Goal: Information Seeking & Learning: Understand process/instructions

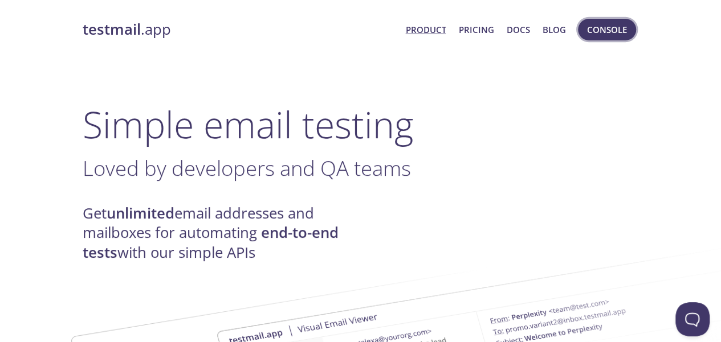
click at [591, 32] on span "Console" at bounding box center [607, 29] width 40 height 15
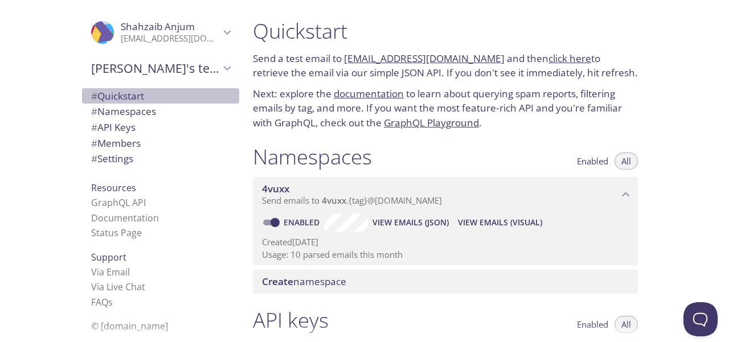
click at [122, 94] on span "# Quickstart" at bounding box center [117, 95] width 53 height 13
click at [549, 62] on link "click here" at bounding box center [570, 58] width 43 height 13
click at [297, 72] on p "Send a test email to 4vuxx.test@inbox.testmail.app and then click here to retri…" at bounding box center [445, 65] width 385 height 29
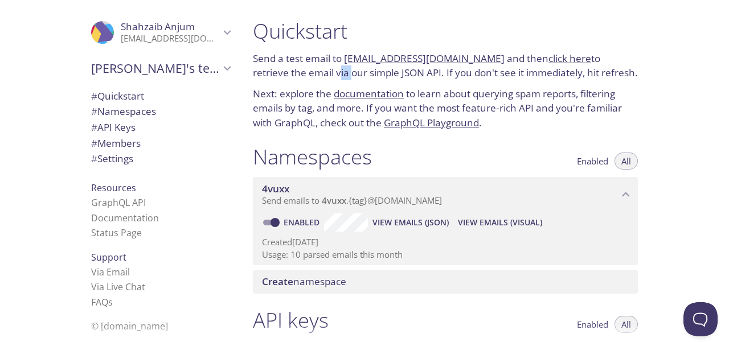
click at [297, 72] on p "Send a test email to 4vuxx.test@inbox.testmail.app and then click here to retri…" at bounding box center [445, 65] width 385 height 29
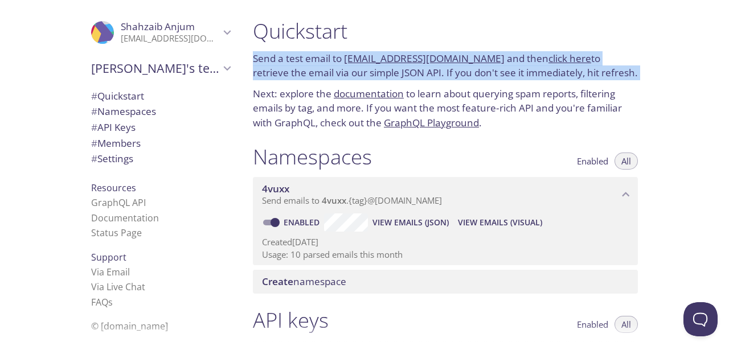
click at [297, 72] on p "Send a test email to 4vuxx.test@inbox.testmail.app and then click here to retri…" at bounding box center [445, 65] width 385 height 29
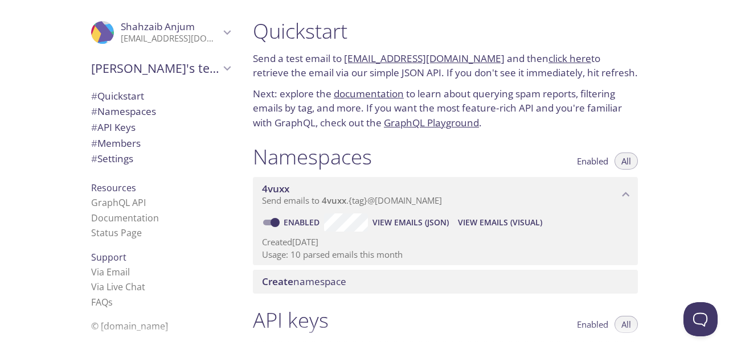
click at [281, 104] on p "Next: explore the documentation to learn about querying spam reports, filtering…" at bounding box center [445, 109] width 385 height 44
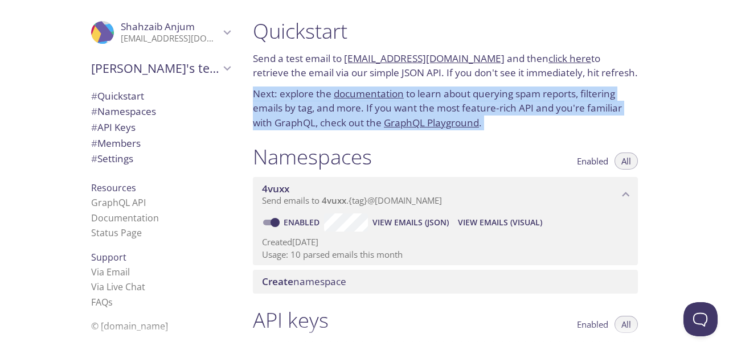
click at [281, 104] on p "Next: explore the documentation to learn about querying spam reports, filtering…" at bounding box center [445, 109] width 385 height 44
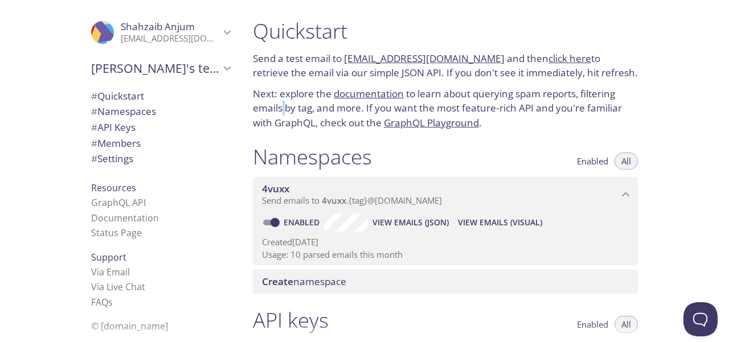
click at [281, 104] on p "Next: explore the documentation to learn about querying spam reports, filtering…" at bounding box center [445, 109] width 385 height 44
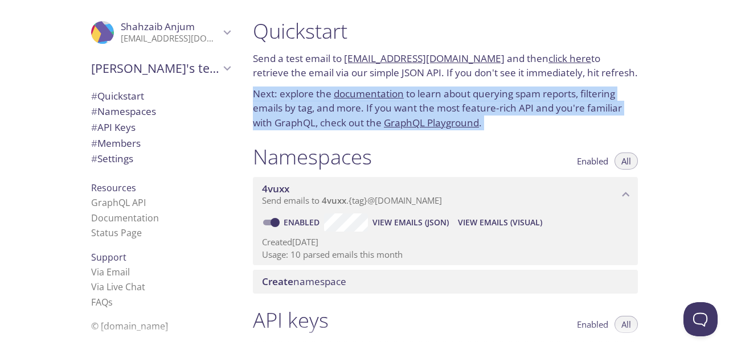
click at [281, 104] on p "Next: explore the documentation to learn about querying spam reports, filtering…" at bounding box center [445, 109] width 385 height 44
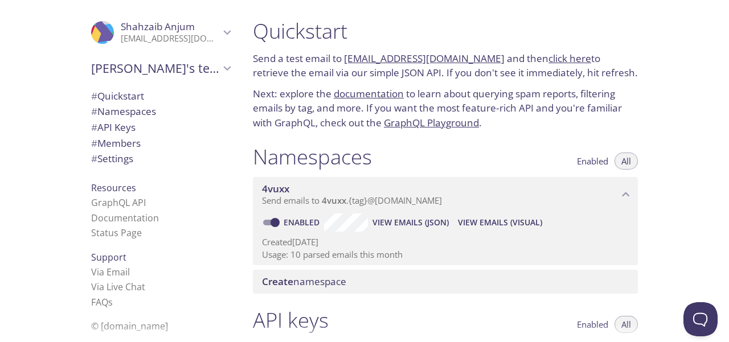
scroll to position [68, 0]
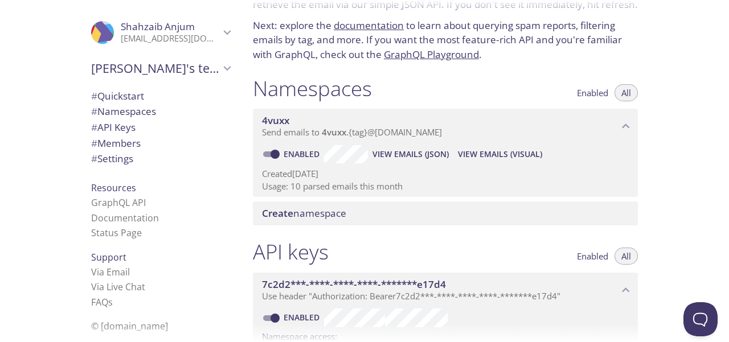
click at [411, 157] on span "View Emails (JSON)" at bounding box center [411, 155] width 76 height 14
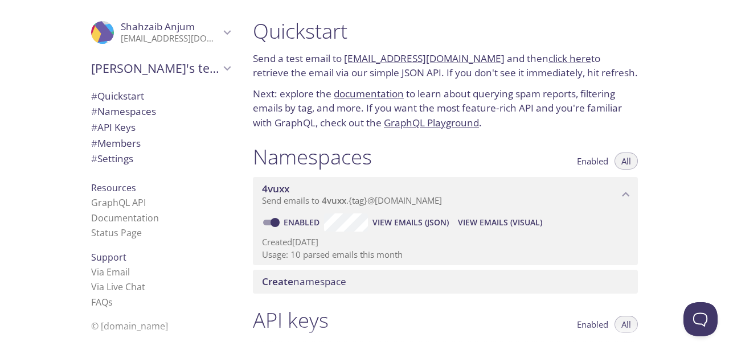
drag, startPoint x: 345, startPoint y: 63, endPoint x: 486, endPoint y: 52, distance: 141.7
click at [486, 52] on p "Send a test email to 4vuxx.test@inbox.testmail.app and then click here to retri…" at bounding box center [445, 65] width 385 height 29
copy link "[EMAIL_ADDRESS][DOMAIN_NAME]"
click at [113, 236] on link "Status Page" at bounding box center [116, 233] width 51 height 13
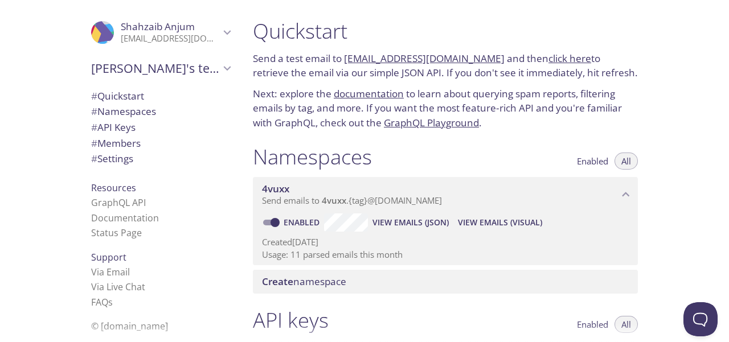
click at [344, 195] on span "4vuxx" at bounding box center [334, 200] width 24 height 11
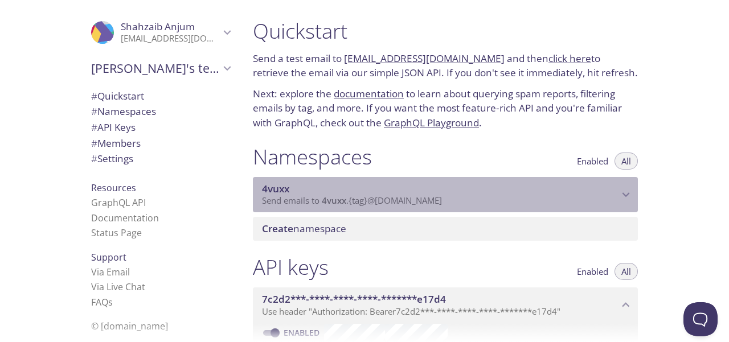
click at [344, 195] on span "4vuxx" at bounding box center [334, 200] width 24 height 11
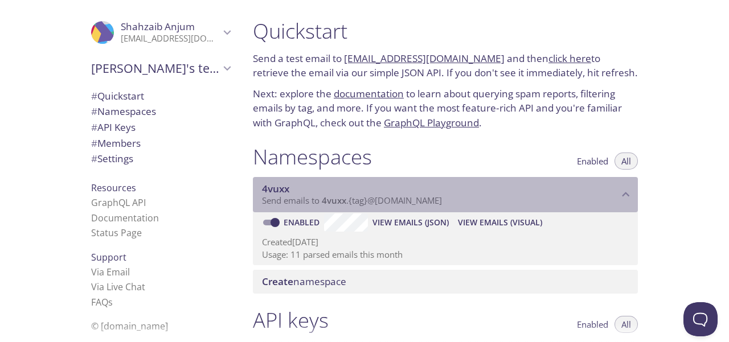
drag, startPoint x: 318, startPoint y: 200, endPoint x: 362, endPoint y: 205, distance: 44.7
click at [362, 205] on span "Send emails to 4vuxx . {tag} @inbox.testmail.app" at bounding box center [352, 200] width 180 height 11
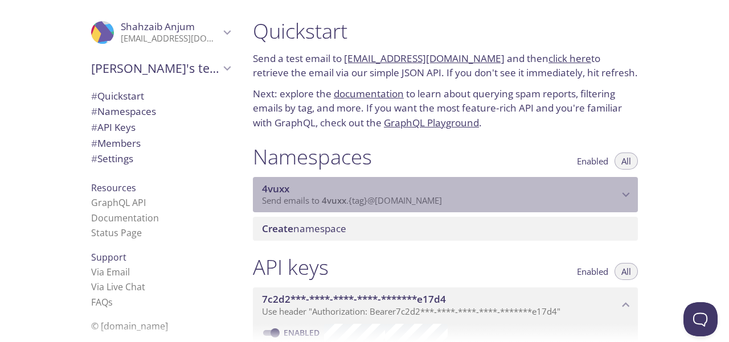
click at [362, 205] on span "Send emails to 4vuxx . {tag} @inbox.testmail.app" at bounding box center [352, 200] width 180 height 11
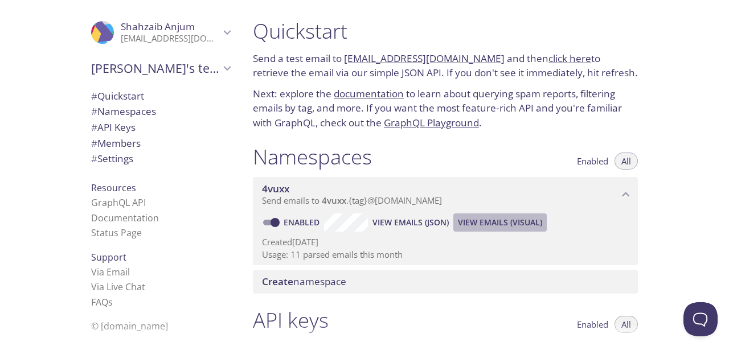
click at [485, 222] on span "View Emails (Visual)" at bounding box center [500, 223] width 84 height 14
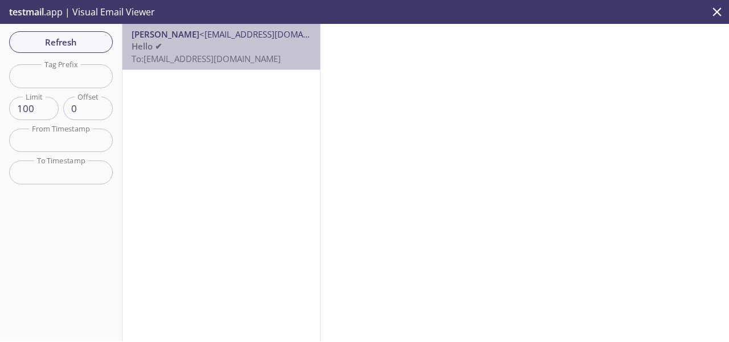
click at [234, 56] on span "To: 4vuxx.test@inbox.testmail.app" at bounding box center [206, 58] width 149 height 11
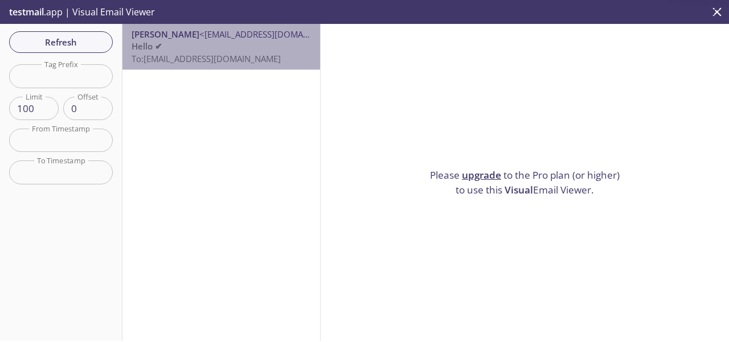
click at [234, 56] on span "To: 4vuxx.test@inbox.testmail.app" at bounding box center [206, 58] width 149 height 11
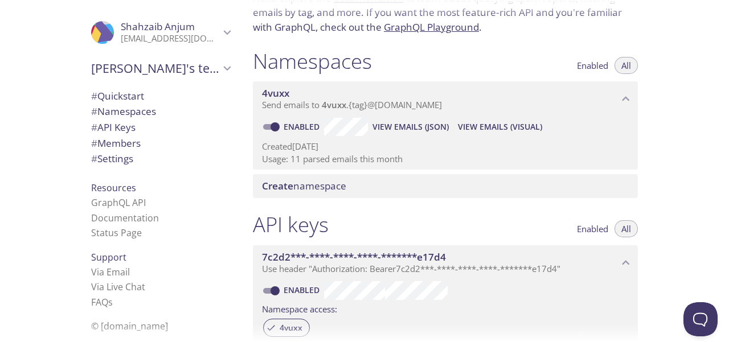
scroll to position [101, 0]
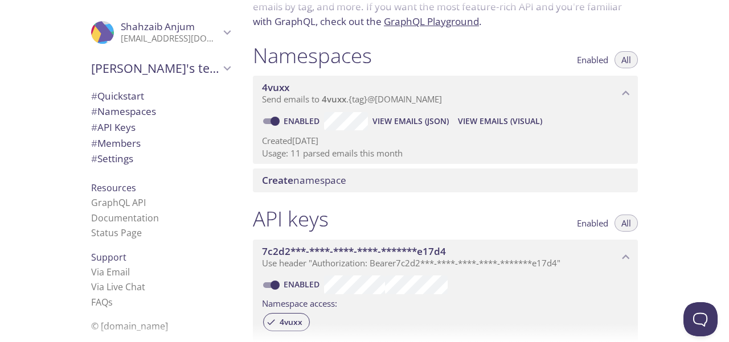
click at [340, 149] on p "Usage: 11 parsed emails this month" at bounding box center [445, 154] width 367 height 12
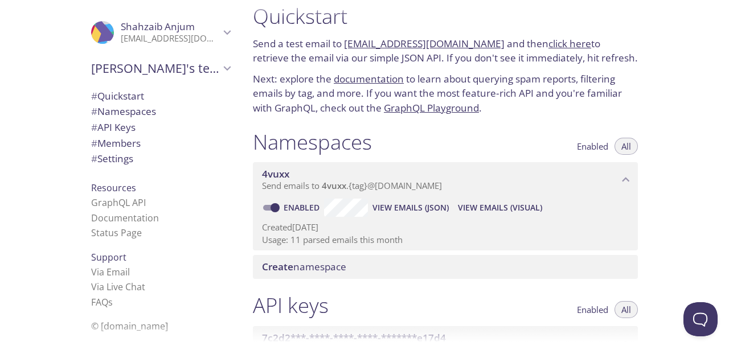
scroll to position [2, 0]
